Goal: Check status: Check status

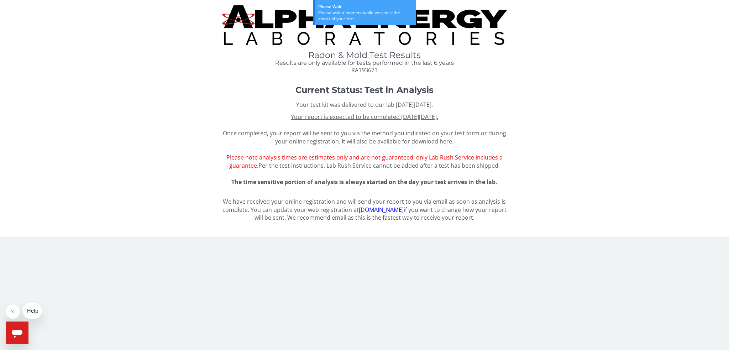
click at [366, 116] on u "Your report is expected to be completed [DATE][DATE]." at bounding box center [364, 117] width 147 height 8
